Goal: Find specific page/section: Find specific page/section

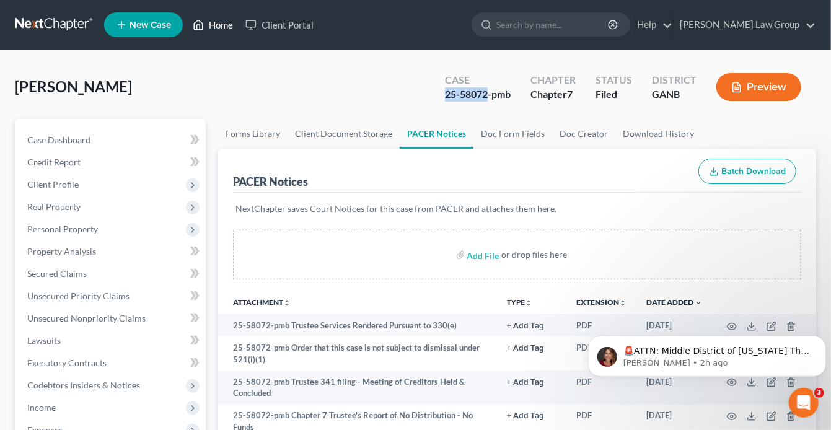
click at [227, 25] on link "Home" at bounding box center [213, 25] width 53 height 22
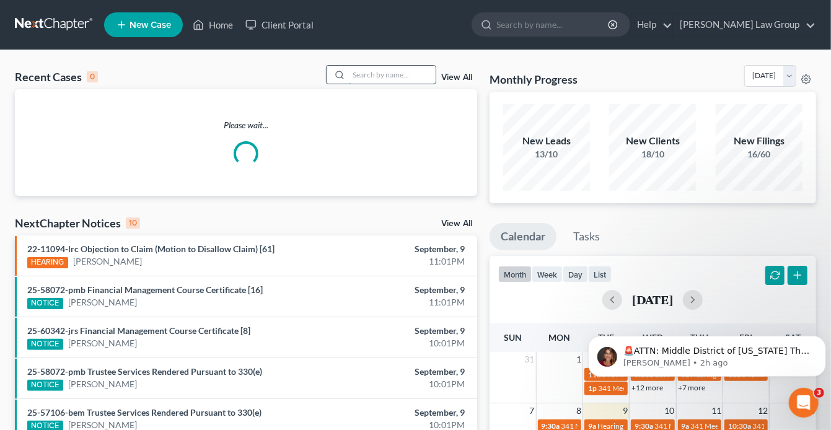
click at [408, 72] on input "search" at bounding box center [392, 75] width 87 height 18
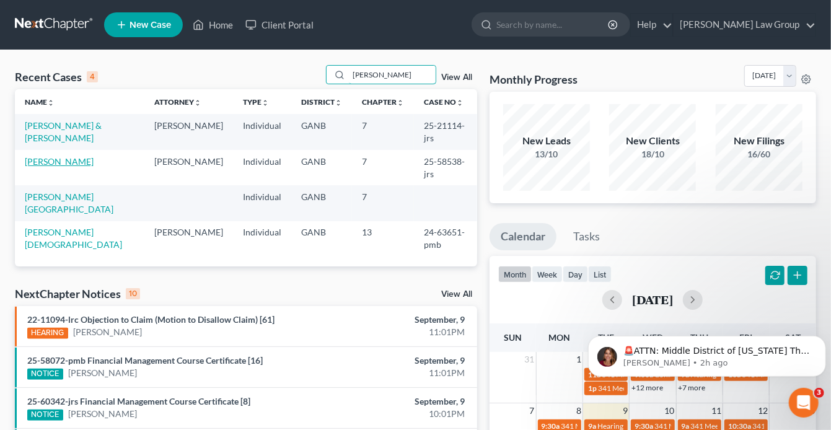
type input "[PERSON_NAME]"
click at [59, 156] on link "[PERSON_NAME]" at bounding box center [59, 161] width 69 height 11
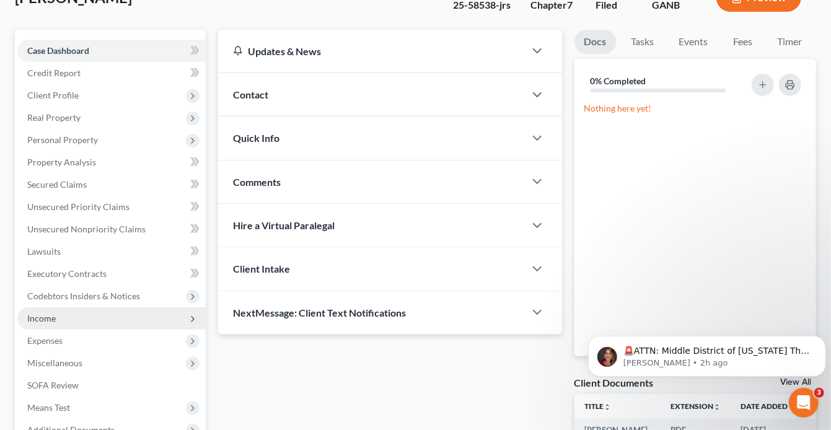
scroll to position [149, 0]
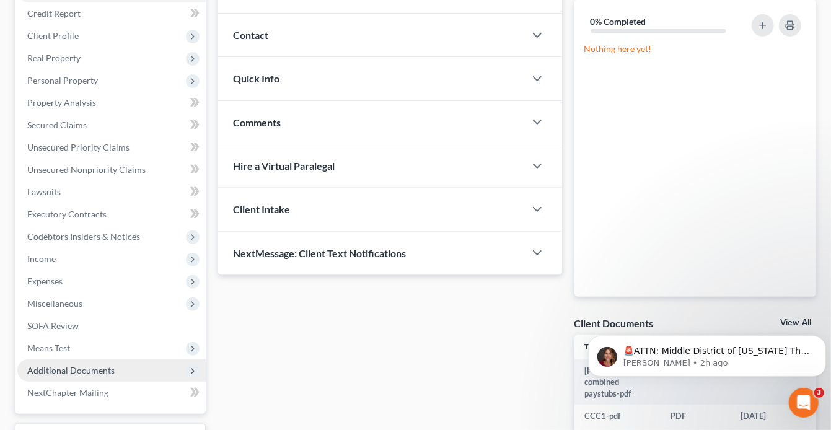
click at [106, 367] on span "Additional Documents" at bounding box center [70, 370] width 87 height 11
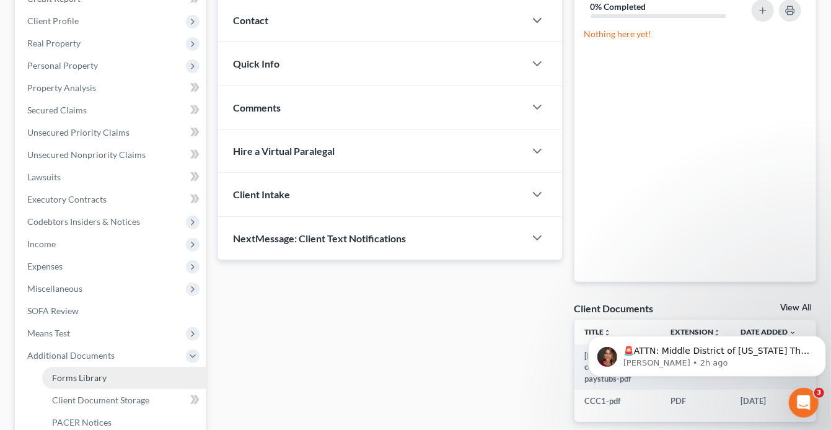
scroll to position [248, 0]
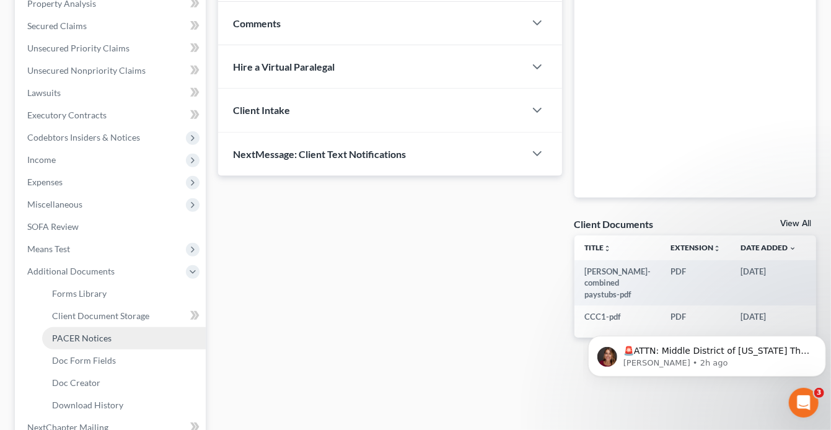
click at [105, 338] on span "PACER Notices" at bounding box center [81, 338] width 59 height 11
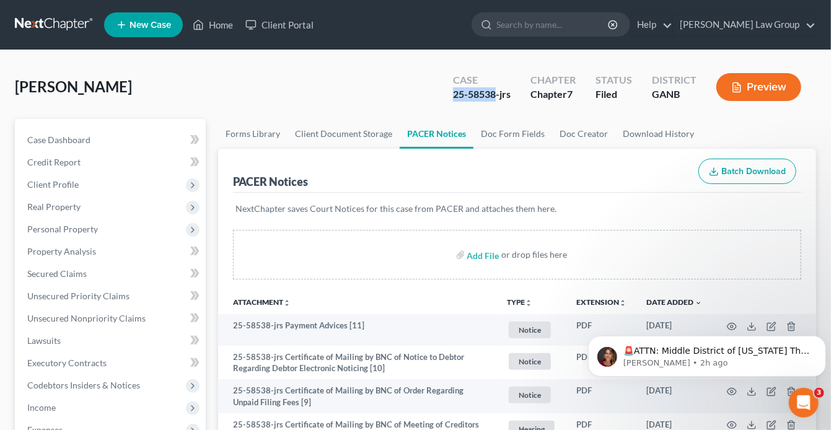
drag, startPoint x: 497, startPoint y: 93, endPoint x: 442, endPoint y: 94, distance: 54.5
click at [441, 93] on div "Case 25-58538-jrs Chapter Chapter 7 Status Filed District GANB Preview" at bounding box center [627, 87] width 378 height 44
copy div "25-58538"
drag, startPoint x: 220, startPoint y: 25, endPoint x: 279, endPoint y: 14, distance: 59.9
click at [220, 25] on link "Home" at bounding box center [213, 25] width 53 height 22
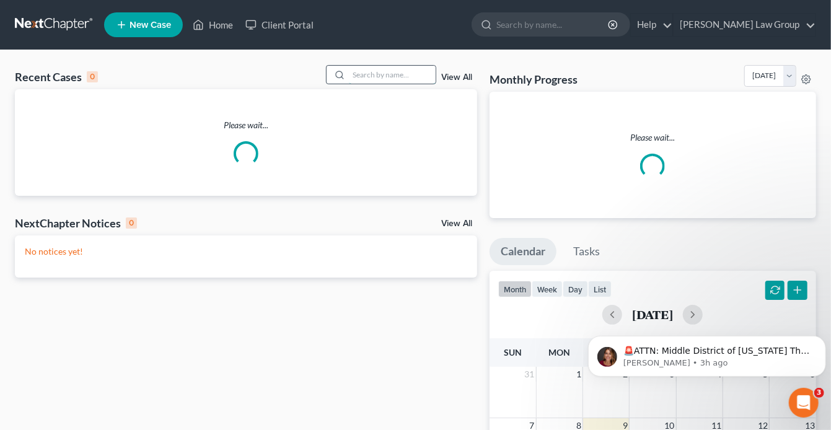
drag, startPoint x: 355, startPoint y: 77, endPoint x: 364, endPoint y: 74, distance: 9.0
click at [356, 76] on input "search" at bounding box center [392, 75] width 87 height 18
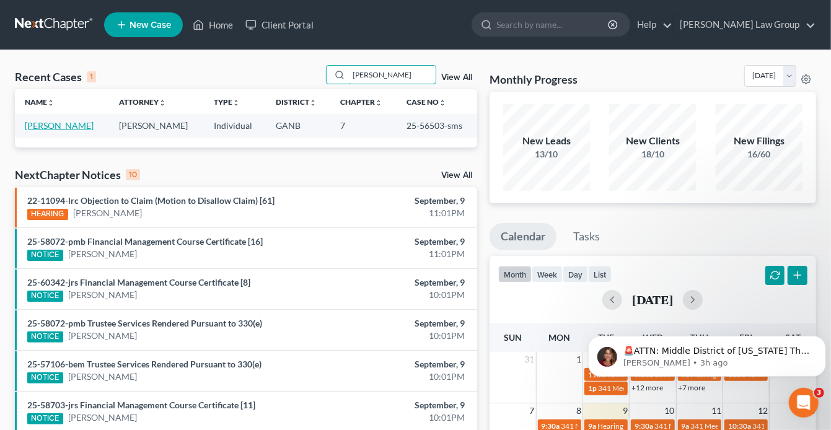
type input "[PERSON_NAME]"
click at [65, 123] on link "[PERSON_NAME]" at bounding box center [59, 125] width 69 height 11
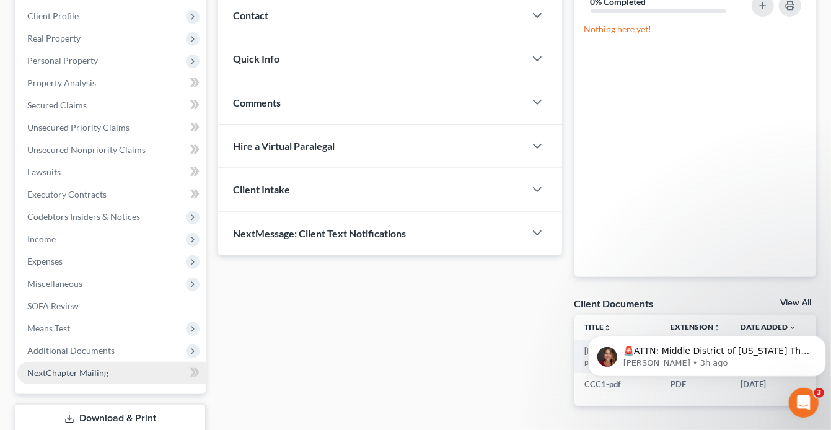
scroll to position [248, 0]
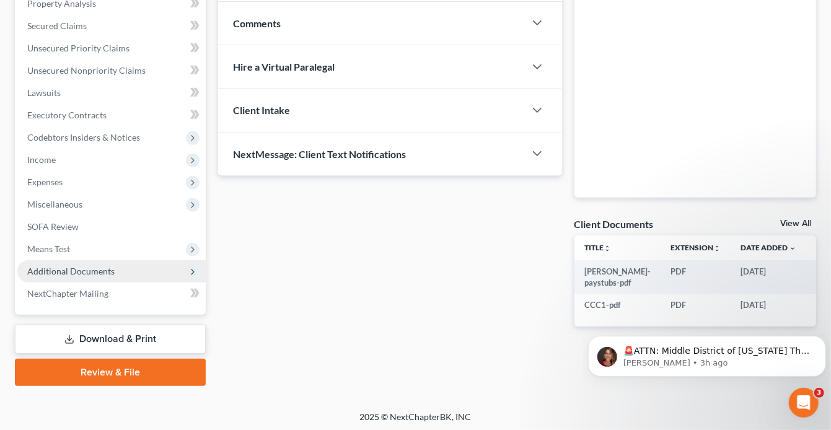
click at [87, 274] on span "Additional Documents" at bounding box center [70, 271] width 87 height 11
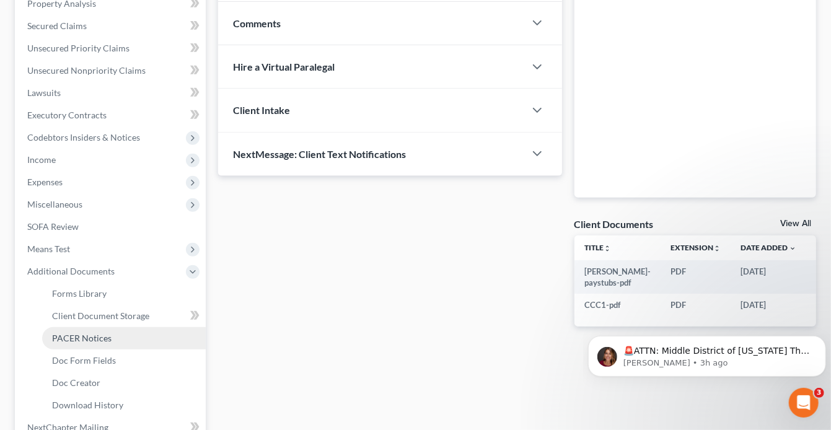
click at [95, 337] on span "PACER Notices" at bounding box center [81, 338] width 59 height 11
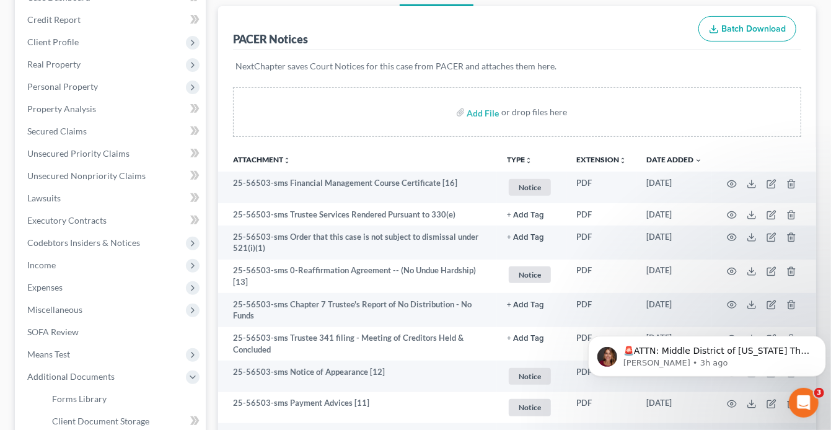
scroll to position [198, 0]
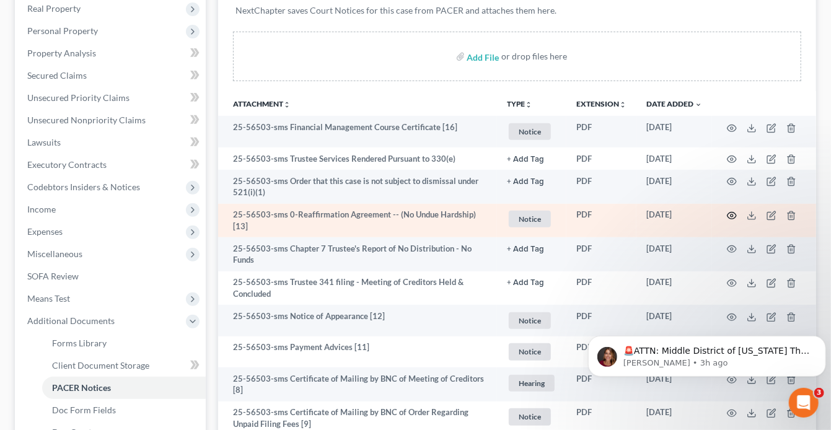
click at [730, 214] on icon "button" at bounding box center [732, 216] width 10 height 10
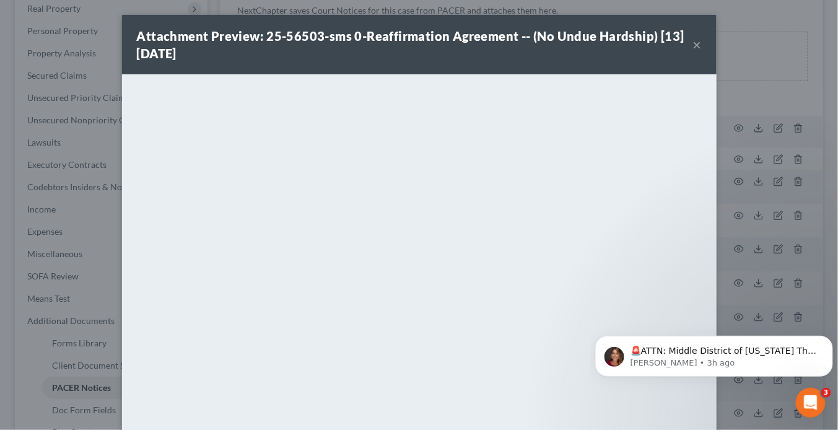
click at [695, 47] on button "×" at bounding box center [697, 44] width 9 height 15
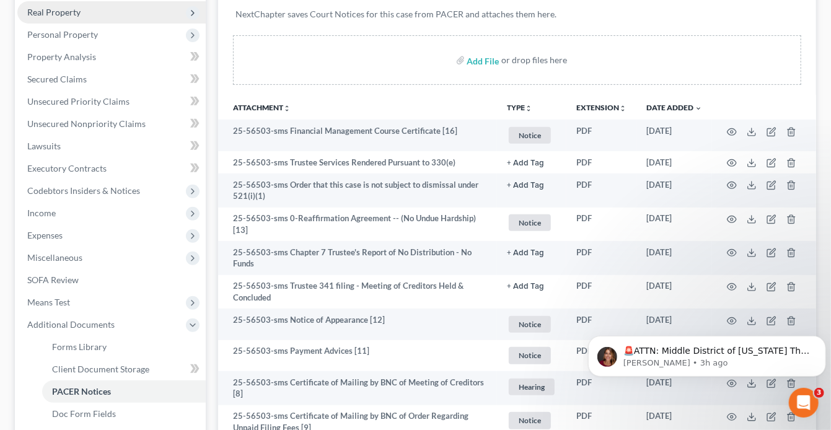
scroll to position [149, 0]
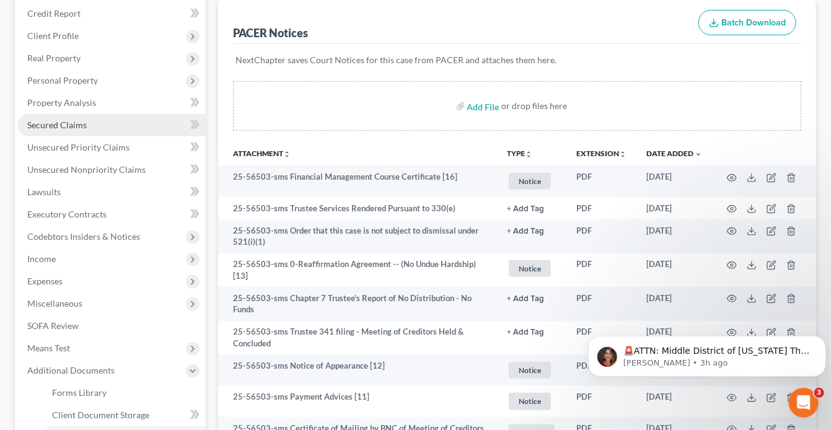
click at [76, 123] on span "Secured Claims" at bounding box center [56, 125] width 59 height 11
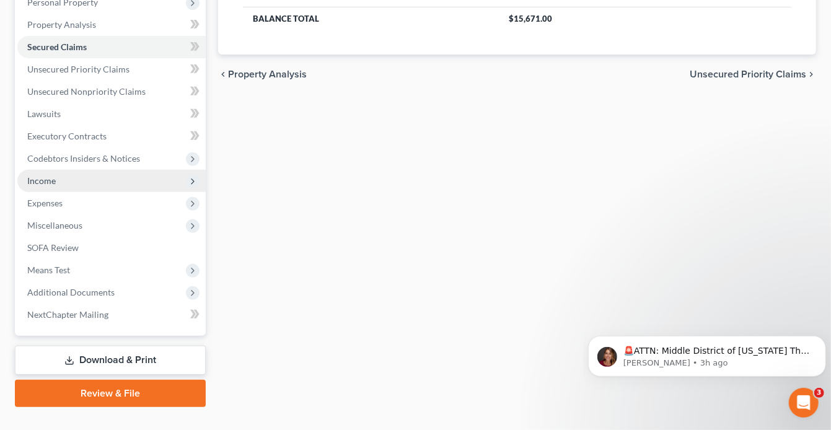
scroll to position [249, 0]
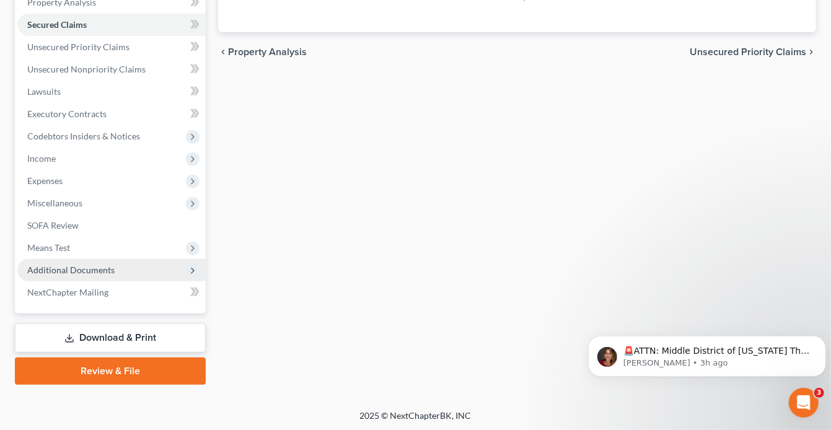
click at [133, 267] on span "Additional Documents" at bounding box center [111, 270] width 188 height 22
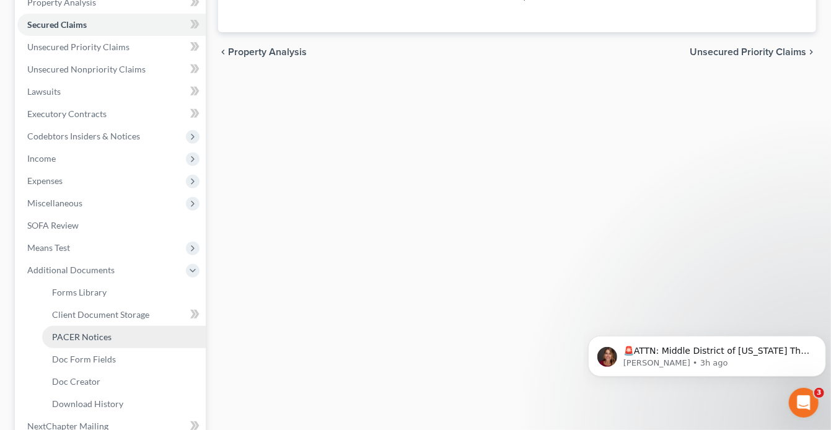
click at [118, 340] on link "PACER Notices" at bounding box center [124, 337] width 164 height 22
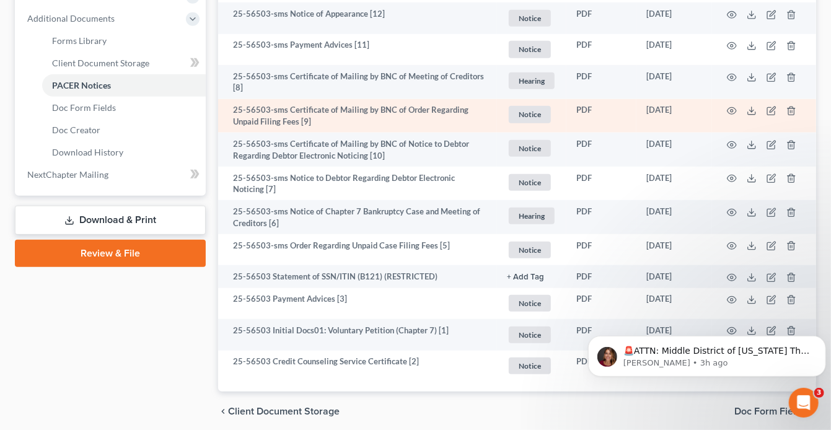
scroll to position [547, 0]
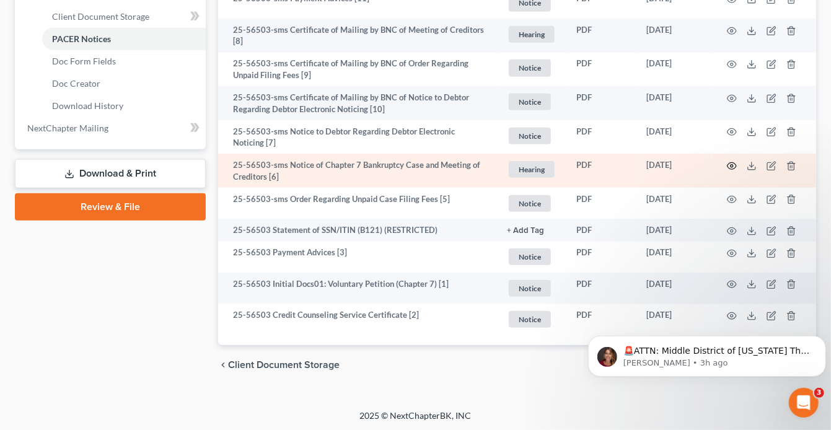
click at [731, 165] on circle "button" at bounding box center [732, 166] width 2 height 2
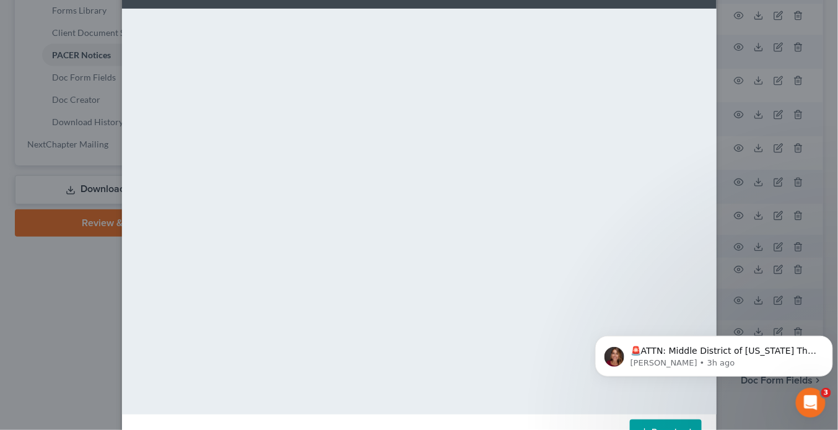
scroll to position [105, 0]
